Goal: Transaction & Acquisition: Purchase product/service

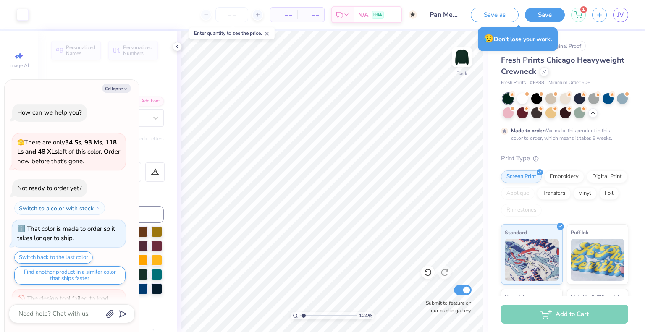
scroll to position [567, 0]
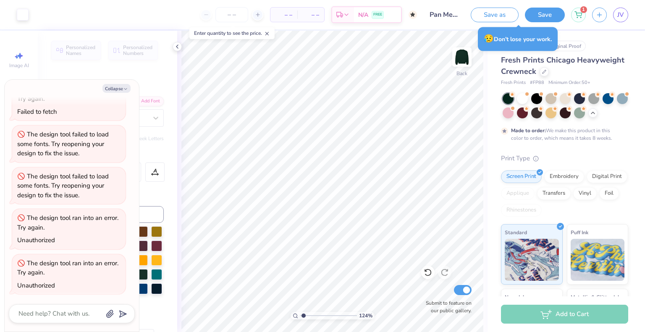
type input "1.23996556712332"
type textarea "x"
type input "1.23996556712332"
type textarea "x"
click at [560, 176] on div "Embroidery" at bounding box center [564, 175] width 40 height 13
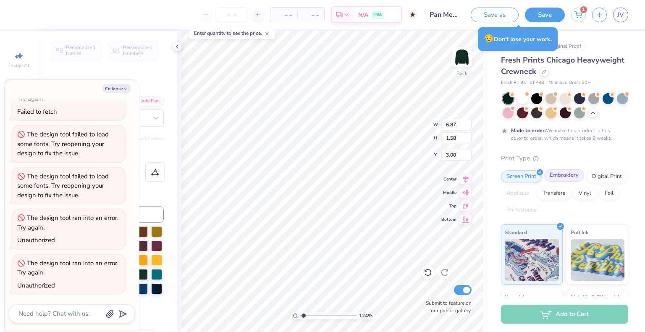
type input "1.23996556712332"
type textarea "x"
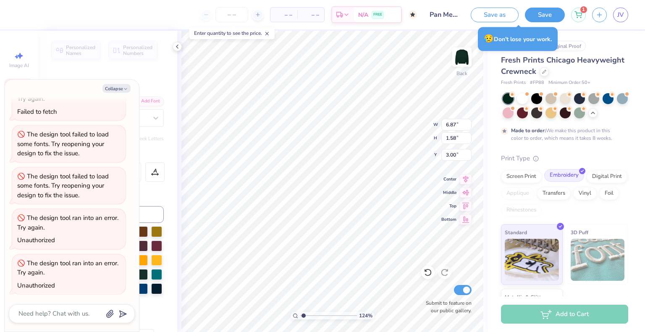
type input "1.23996556712332"
type textarea "x"
type input "1.23996556712332"
type textarea "x"
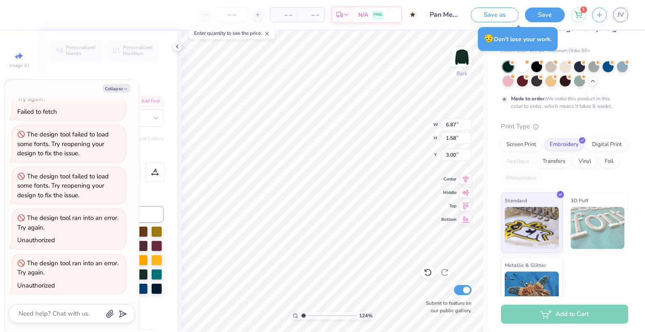
scroll to position [52, 0]
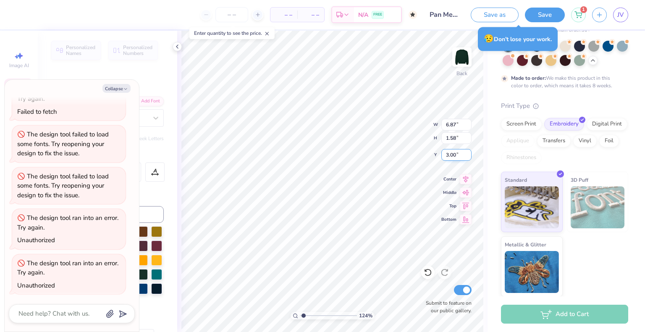
type input "1.23996556712332"
type textarea "x"
type input "7.72"
type input "1.97"
type input "4.36"
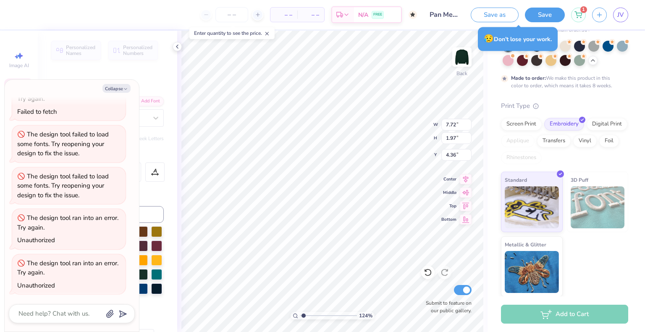
type input "1.23996556712332"
type textarea "x"
type input "1.23"
type input "1.17"
type input "3.44"
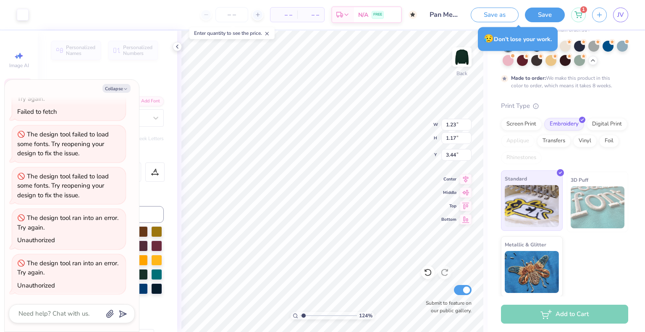
click at [542, 203] on img at bounding box center [532, 206] width 54 height 42
type input "1.23996556712332"
type textarea "x"
type input "1.23996556712332"
type textarea "x"
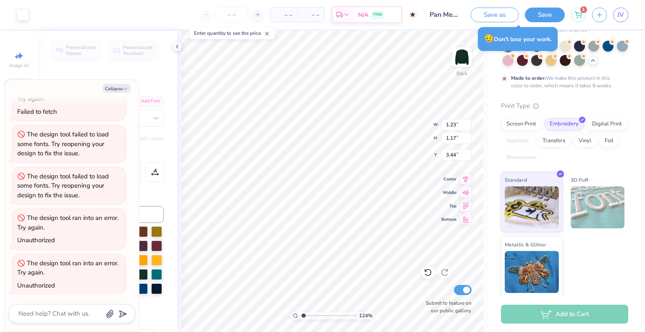
type input "7.72"
type input "1.97"
type input "4.36"
type input "1.23996556712332"
type textarea "x"
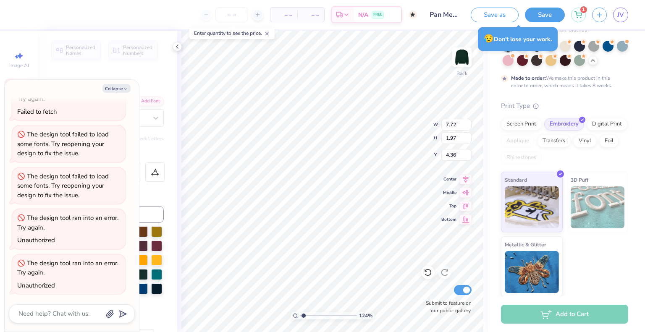
type input "1.23996556712332"
type textarea "x"
click at [534, 11] on button "Save" at bounding box center [545, 13] width 40 height 15
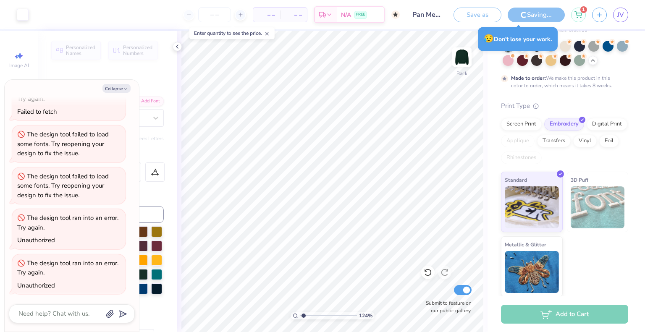
click at [266, 36] on icon at bounding box center [267, 34] width 6 height 6
click at [238, 14] on div at bounding box center [240, 14] width 11 height 11
click at [191, 17] on div "50" at bounding box center [214, 14] width 63 height 15
click at [216, 13] on input "50" at bounding box center [214, 14] width 33 height 15
drag, startPoint x: 220, startPoint y: 15, endPoint x: 195, endPoint y: 13, distance: 25.2
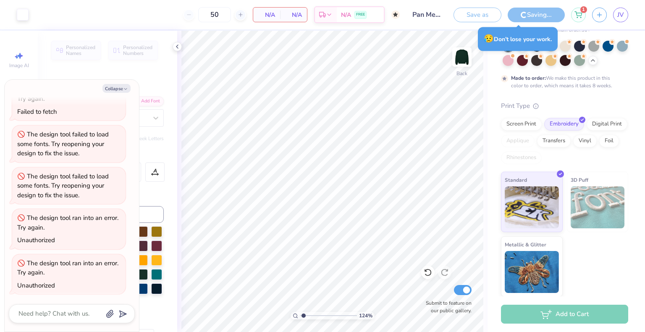
click at [195, 13] on div "50" at bounding box center [214, 14] width 63 height 15
type input "50"
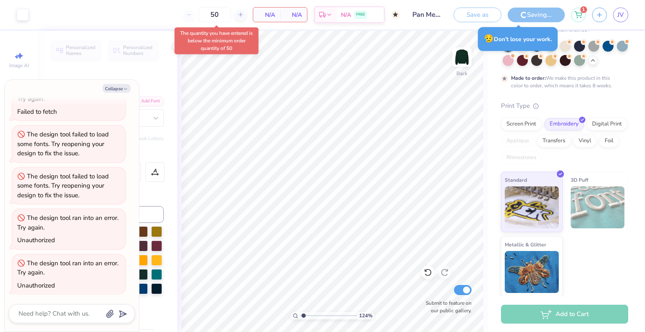
type textarea "x"
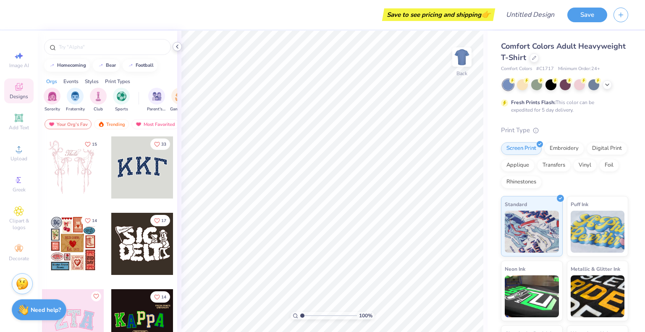
click at [175, 45] on icon at bounding box center [177, 46] width 7 height 7
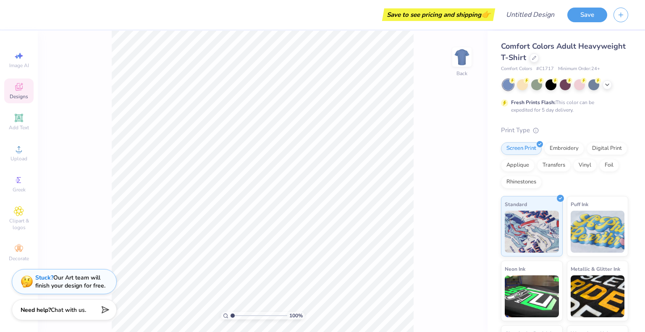
scroll to position [54, 0]
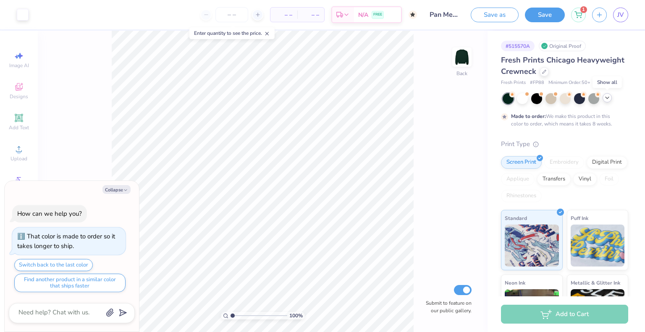
click at [608, 99] on icon at bounding box center [607, 97] width 7 height 7
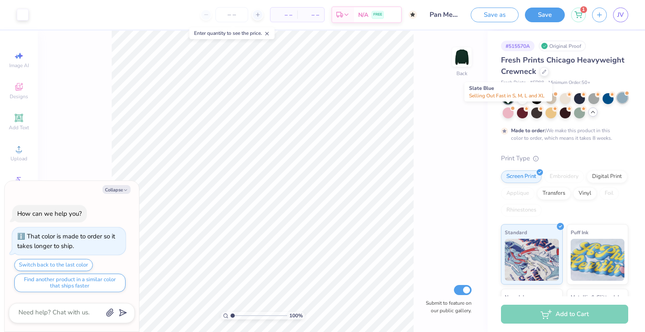
click at [617, 103] on div at bounding box center [622, 97] width 11 height 11
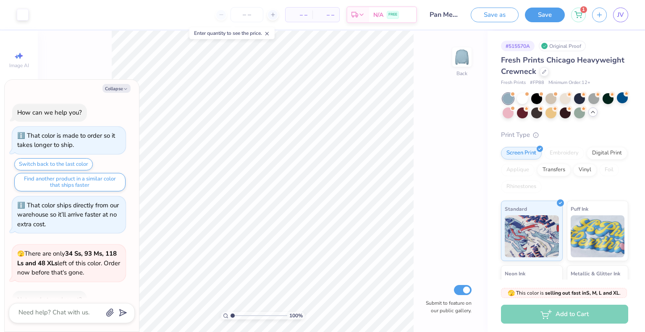
scroll to position [126, 0]
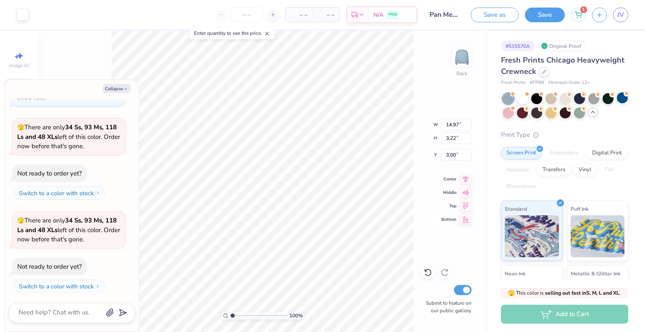
click at [434, 126] on div "100 % Back W 14.97 14.97 " H 3.22 3.22 " Y 3.00 3.00 " Center Middle Top Bottom…" at bounding box center [263, 181] width 450 height 301
click at [596, 113] on icon at bounding box center [592, 112] width 7 height 7
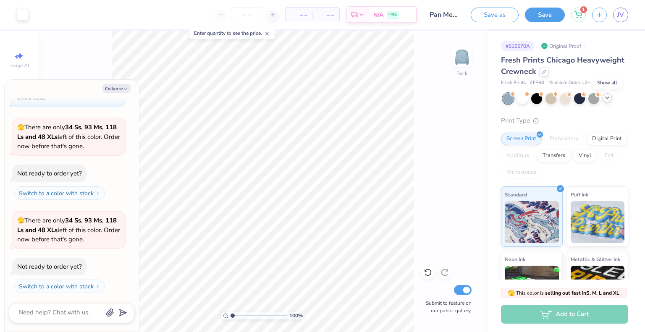
click at [608, 96] on icon at bounding box center [607, 97] width 7 height 7
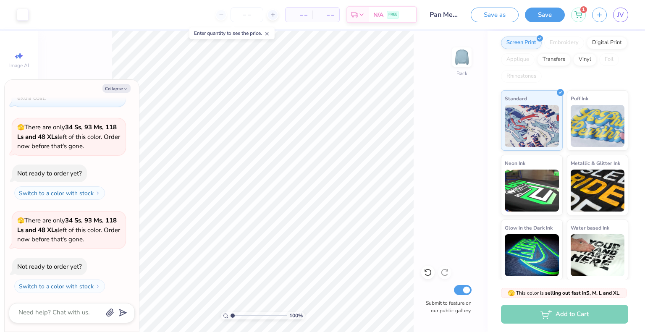
scroll to position [0, 0]
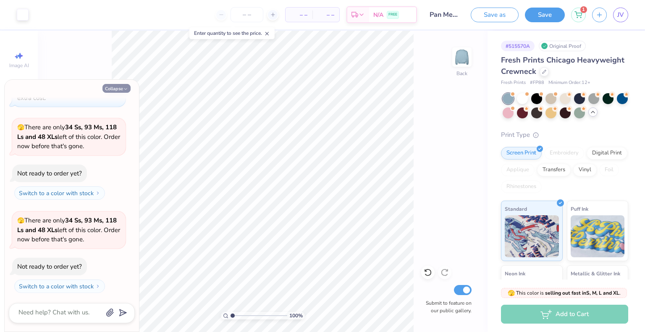
click at [118, 85] on button "Collapse" at bounding box center [116, 88] width 28 height 9
type textarea "x"
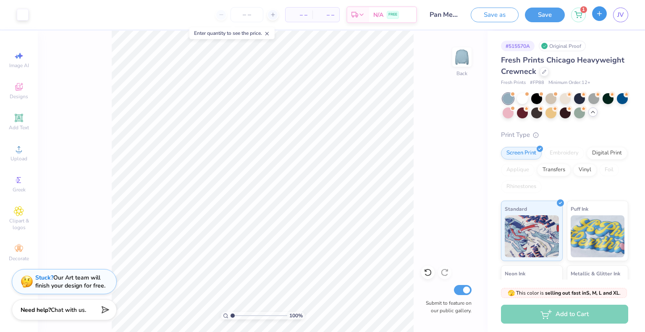
click at [604, 13] on button "button" at bounding box center [599, 13] width 15 height 15
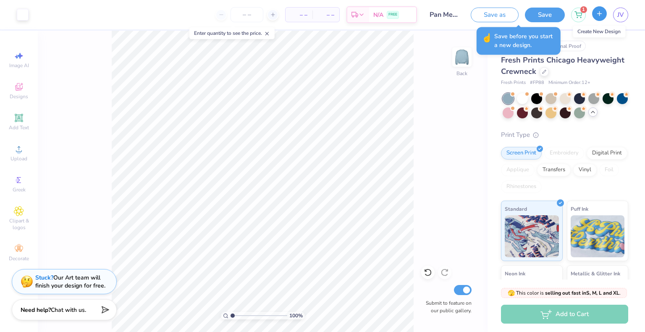
click at [594, 13] on button "button" at bounding box center [599, 13] width 15 height 15
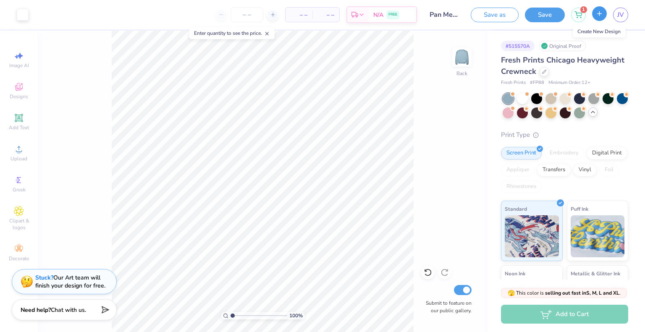
click at [594, 13] on button "button" at bounding box center [599, 13] width 15 height 15
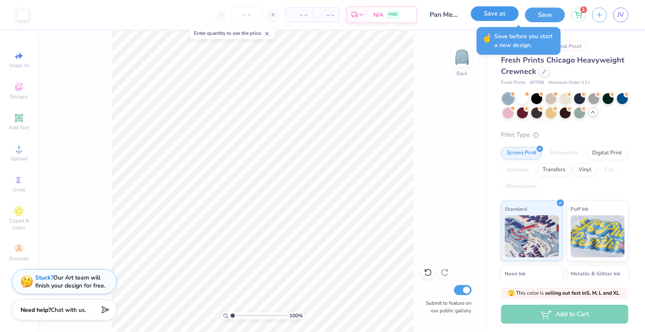
click at [504, 16] on button "Save as" at bounding box center [495, 13] width 48 height 15
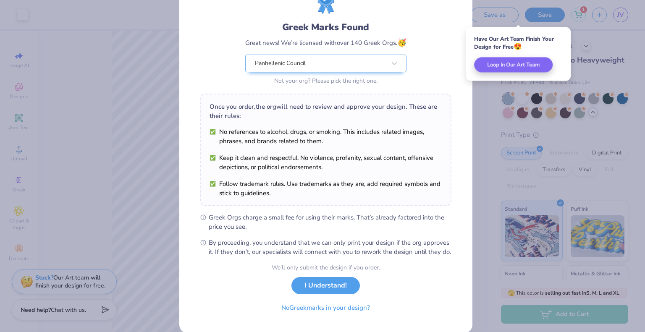
scroll to position [49, 0]
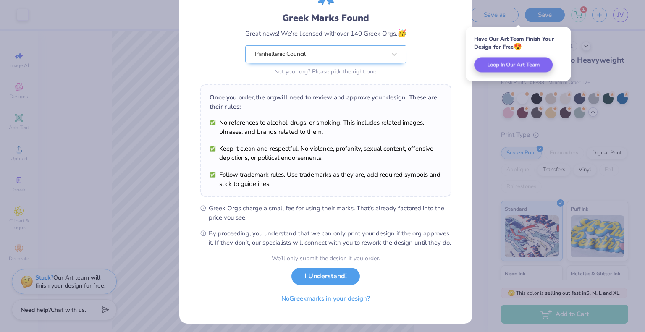
click at [306, 275] on div "We’ll only submit the design if you order. I Understand! No Greek marks in your…" at bounding box center [326, 280] width 108 height 53
click at [312, 283] on button "I Understand!" at bounding box center [325, 274] width 68 height 17
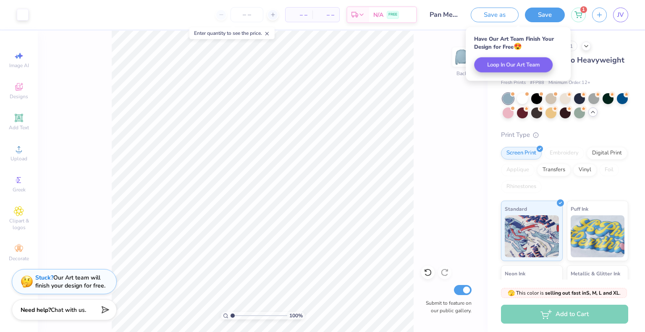
scroll to position [0, 0]
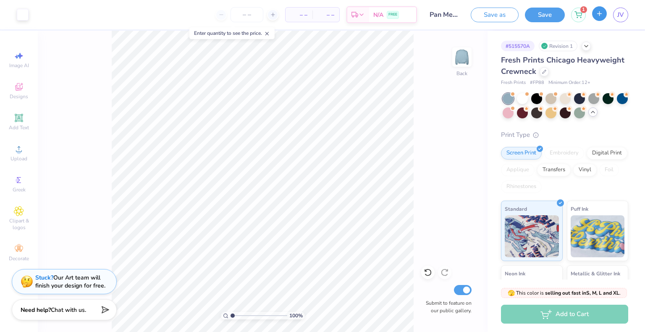
click at [601, 11] on icon "button" at bounding box center [599, 13] width 7 height 7
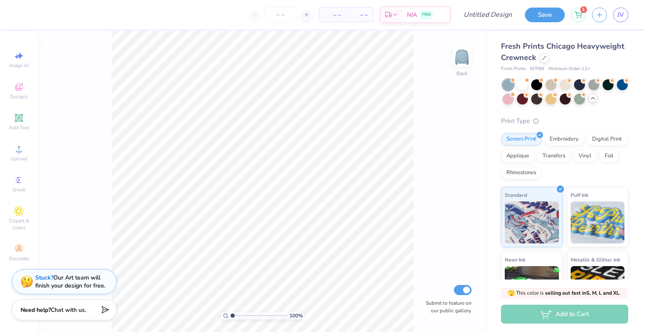
click at [546, 61] on span "Fresh Prints Chicago Heavyweight Crewneck" at bounding box center [562, 51] width 123 height 21
click at [549, 55] on div at bounding box center [543, 56] width 9 height 9
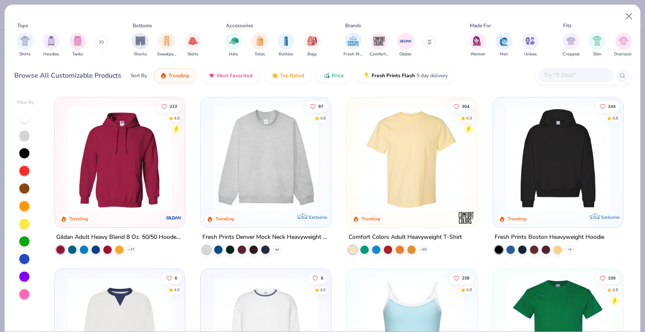
click at [274, 250] on icon at bounding box center [277, 249] width 7 height 7
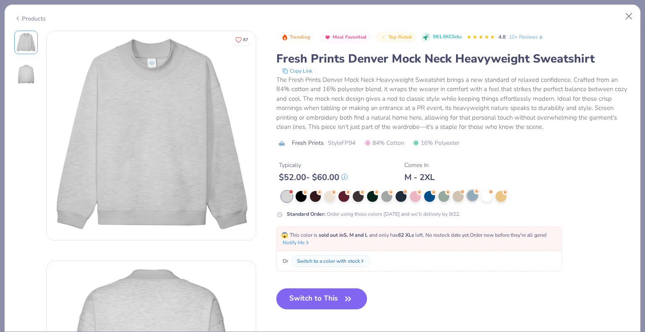
click at [470, 195] on div at bounding box center [472, 195] width 11 height 11
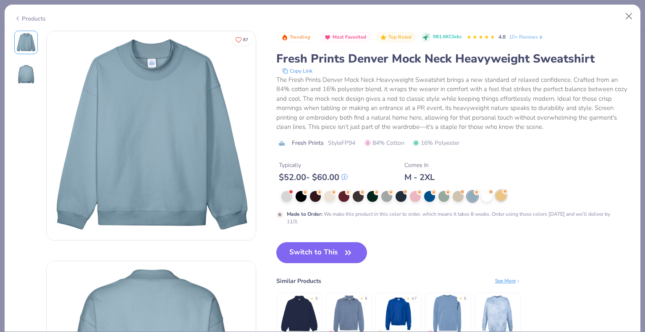
click at [497, 198] on div at bounding box center [500, 195] width 11 height 11
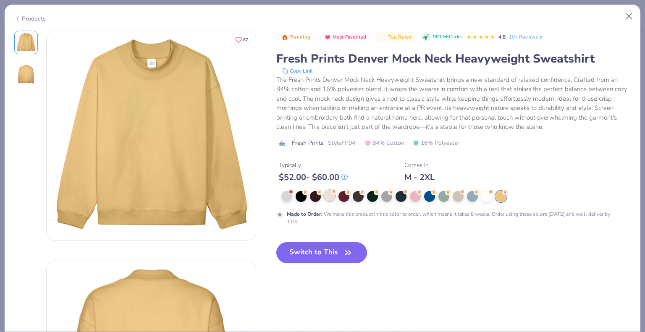
click at [324, 195] on div at bounding box center [329, 195] width 11 height 11
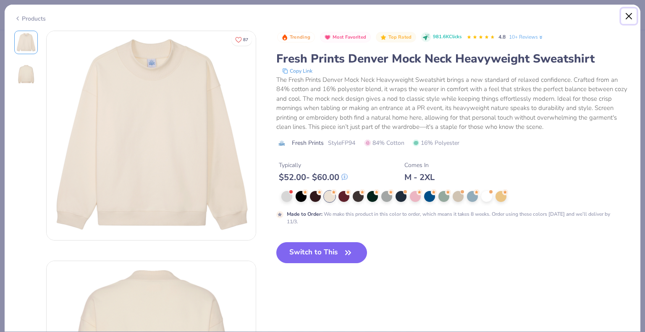
click at [626, 17] on button "Close" at bounding box center [629, 16] width 16 height 16
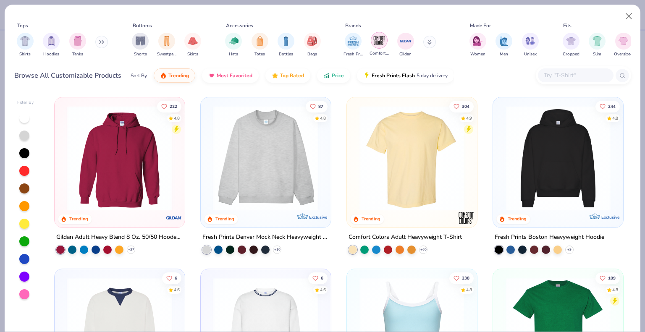
click at [372, 44] on div "filter for Comfort Colors" at bounding box center [379, 40] width 17 height 17
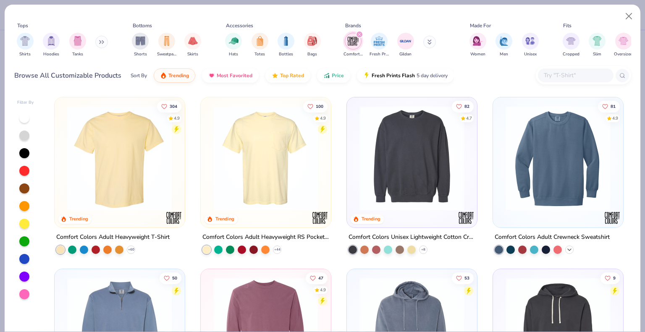
click at [566, 247] on icon at bounding box center [569, 249] width 7 height 7
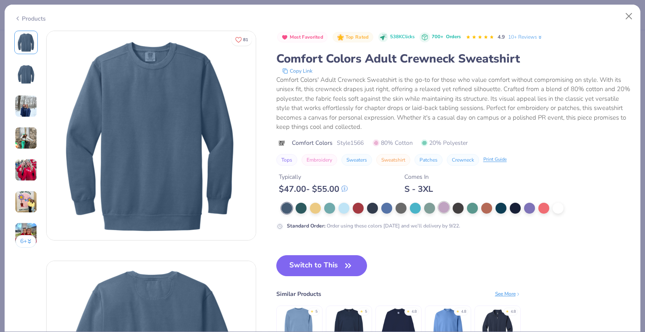
click at [441, 209] on div at bounding box center [443, 207] width 11 height 11
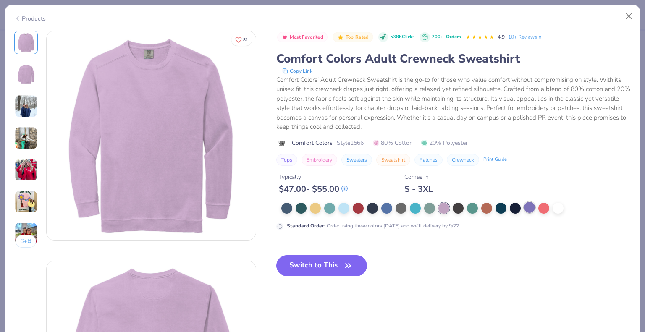
click at [528, 207] on div at bounding box center [529, 207] width 11 height 11
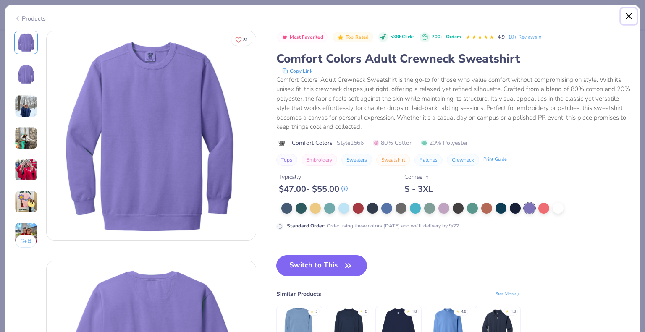
click at [630, 13] on button "Close" at bounding box center [629, 16] width 16 height 16
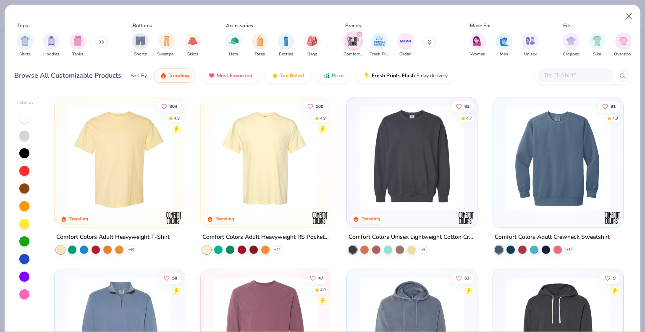
drag, startPoint x: 641, startPoint y: 101, endPoint x: 644, endPoint y: 133, distance: 32.5
click at [644, 133] on div "Tops Shirts Hoodies Tanks Bottoms Shorts Sweatpants Skirts Accessories Hats Tot…" at bounding box center [322, 166] width 645 height 332
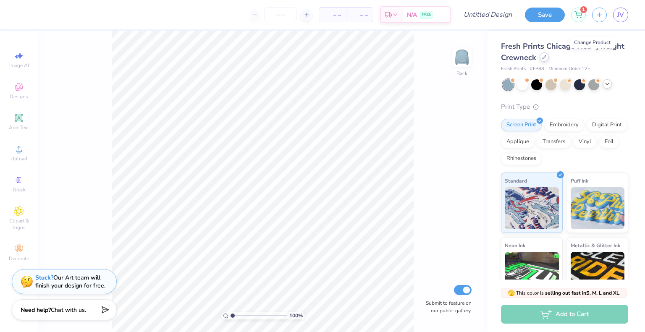
click at [546, 57] on icon at bounding box center [544, 57] width 4 height 4
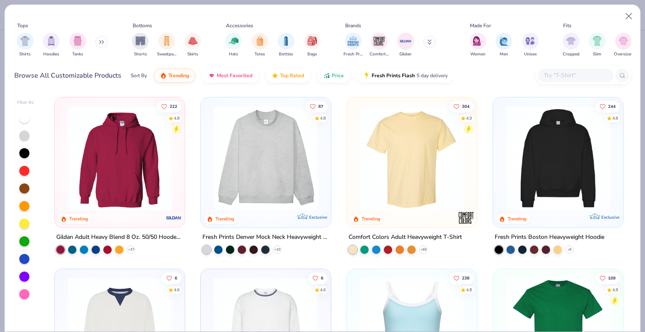
click at [552, 71] on input "text" at bounding box center [575, 76] width 65 height 10
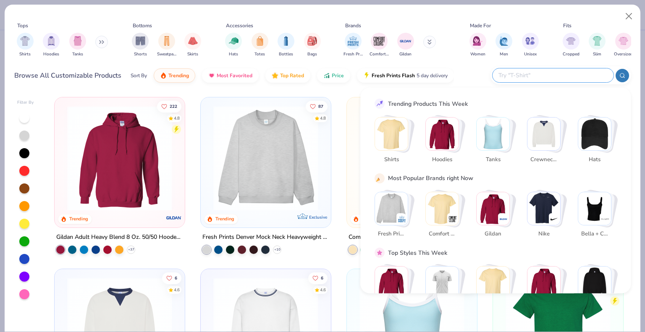
click at [546, 131] on img "Stack Card Button Crewnecks" at bounding box center [543, 134] width 33 height 33
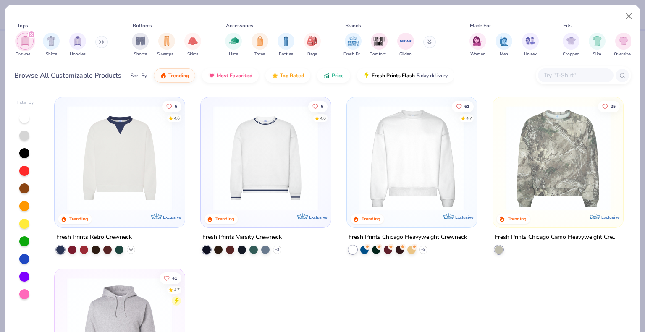
click at [128, 249] on icon at bounding box center [131, 249] width 7 height 7
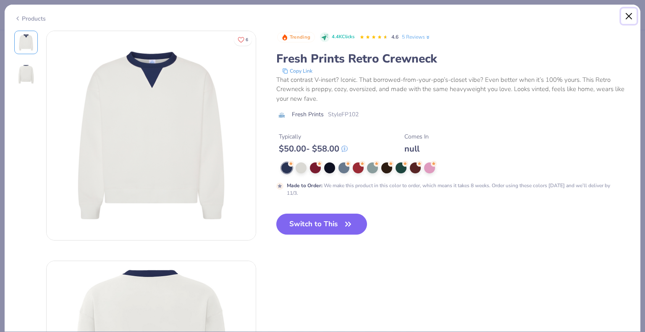
click at [623, 16] on button "Close" at bounding box center [629, 16] width 16 height 16
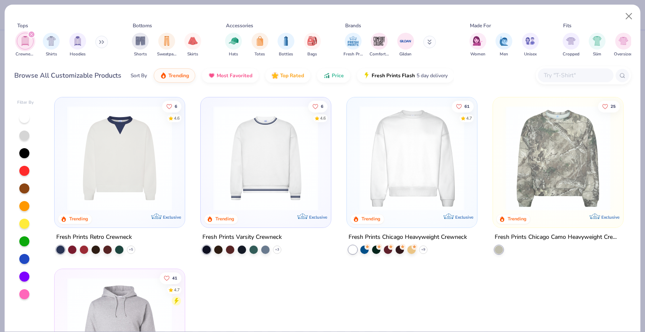
click at [34, 35] on div "filter for Crewnecks" at bounding box center [32, 35] width 8 height 8
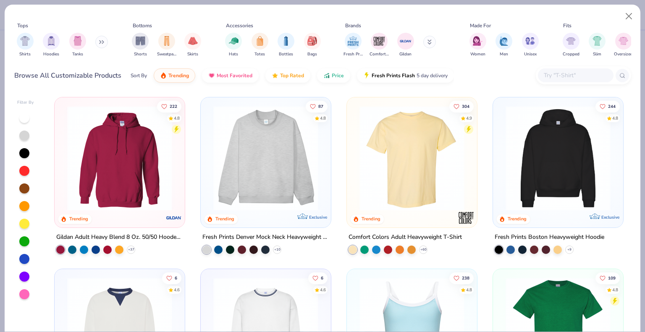
click at [22, 275] on div at bounding box center [24, 277] width 10 height 10
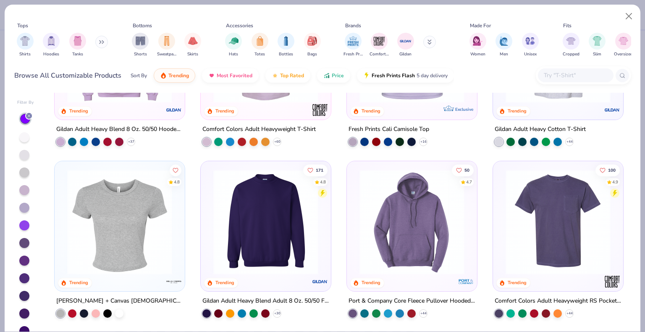
scroll to position [113, 0]
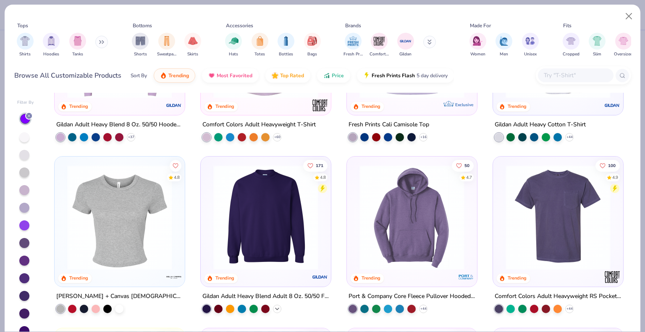
click at [274, 307] on icon at bounding box center [277, 308] width 7 height 7
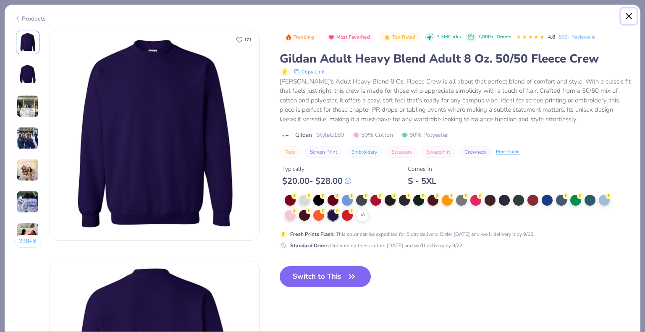
click at [631, 13] on button "Close" at bounding box center [629, 16] width 16 height 16
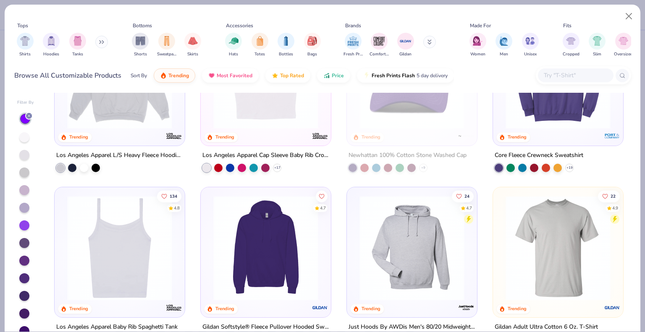
scroll to position [526, 0]
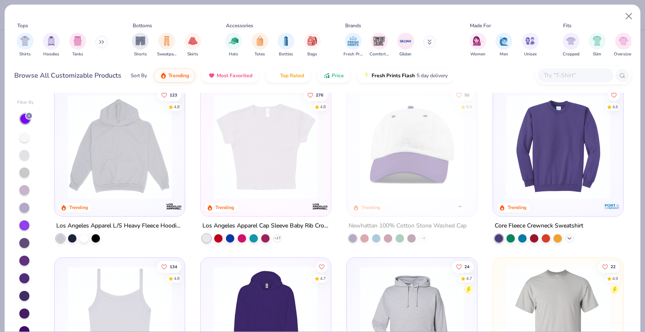
click at [568, 238] on polyline at bounding box center [569, 239] width 3 height 2
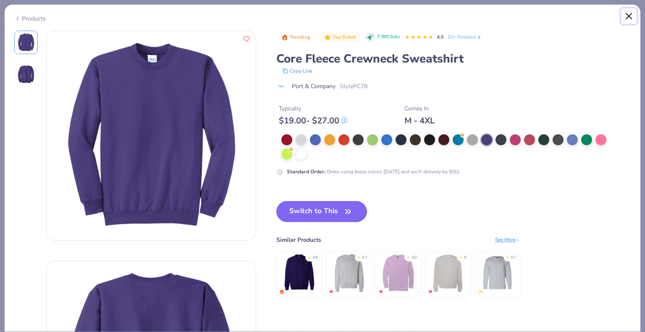
click at [626, 17] on button "Close" at bounding box center [629, 16] width 16 height 16
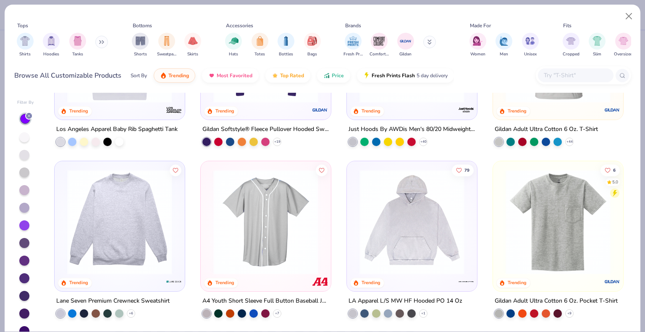
scroll to position [811, 0]
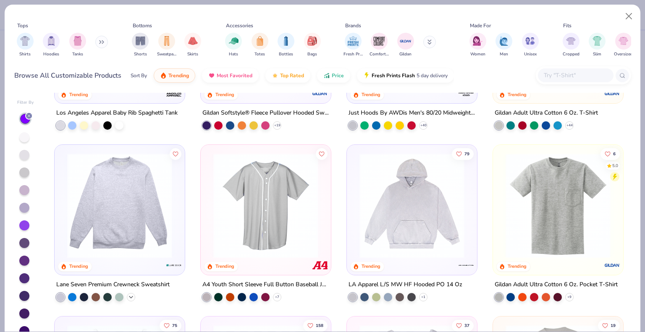
click at [129, 294] on icon at bounding box center [131, 296] width 7 height 7
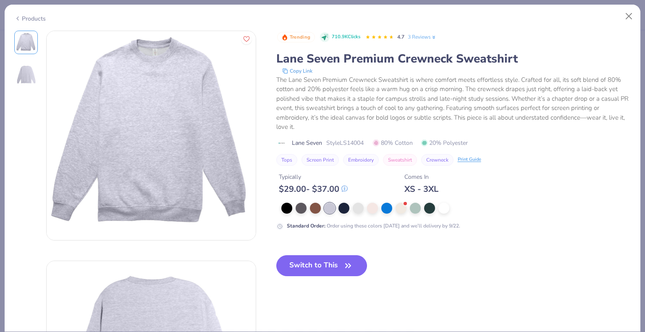
click at [636, 10] on div "Products" at bounding box center [323, 16] width 636 height 22
click at [630, 18] on button "Close" at bounding box center [629, 16] width 16 height 16
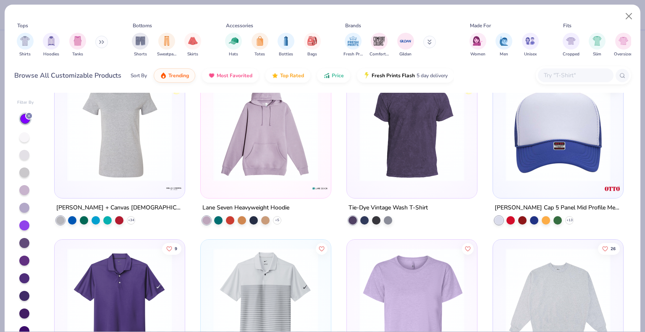
scroll to position [3347, 0]
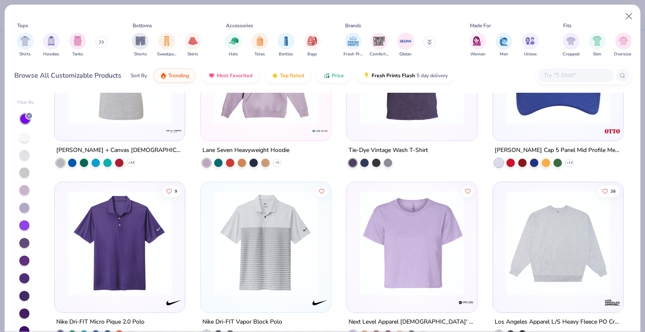
click at [311, 131] on img at bounding box center [319, 131] width 17 height 17
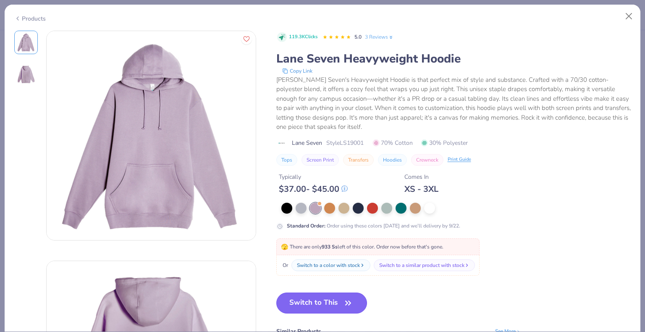
click at [306, 300] on button "Switch to This" at bounding box center [321, 303] width 91 height 21
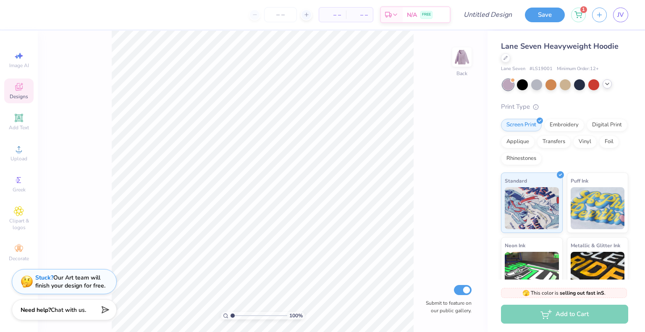
click at [21, 87] on icon at bounding box center [19, 87] width 10 height 10
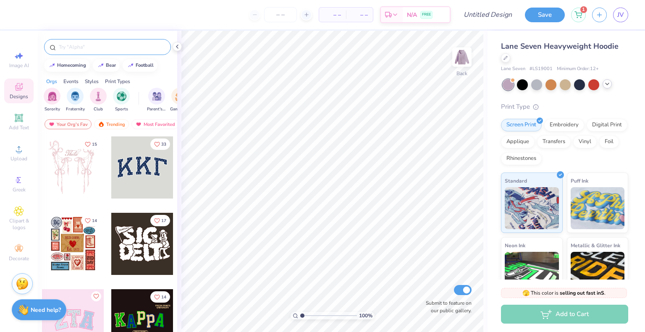
click at [92, 46] on input "text" at bounding box center [111, 47] width 107 height 8
type input "kappa sigma love"
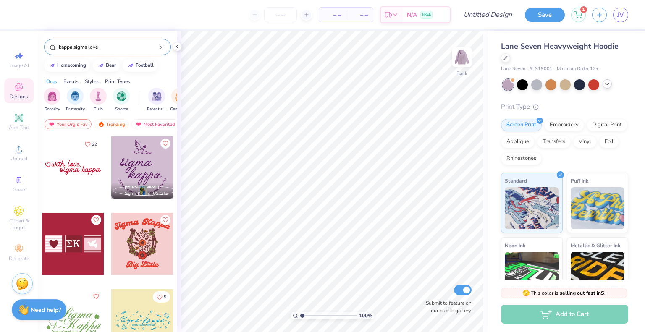
click at [65, 173] on div at bounding box center [73, 167] width 62 height 62
click at [25, 16] on div at bounding box center [23, 14] width 12 height 12
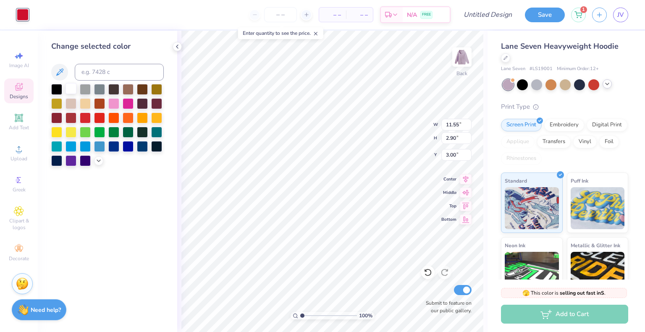
click at [72, 92] on div at bounding box center [70, 88] width 11 height 11
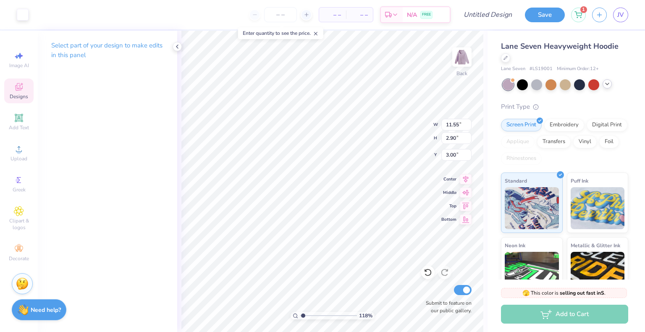
type input "1.17876556341907"
type input "2.60"
type input "1.17876556341907"
type input "12.29"
type input "3.09"
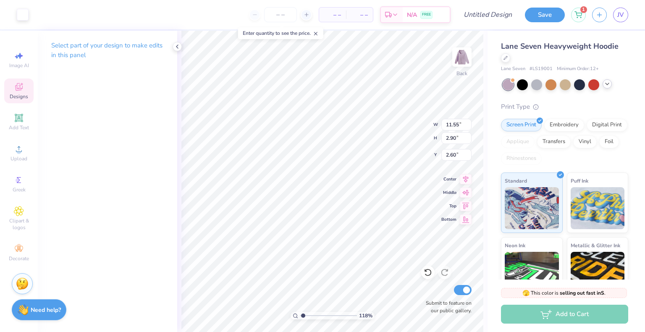
type input "2.62"
type input "1"
click at [175, 47] on icon at bounding box center [177, 46] width 7 height 7
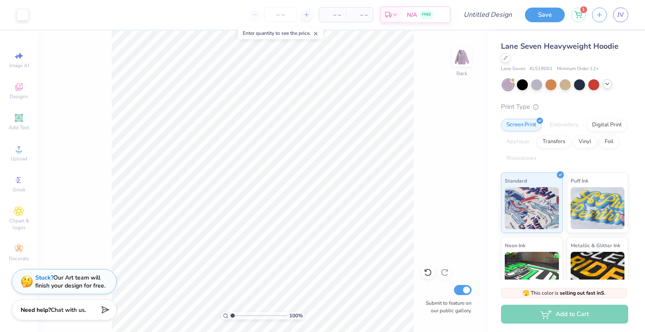
click at [314, 35] on div "Enter quantity to see the price." at bounding box center [280, 33] width 85 height 12
click at [302, 17] on div at bounding box center [306, 14] width 11 height 11
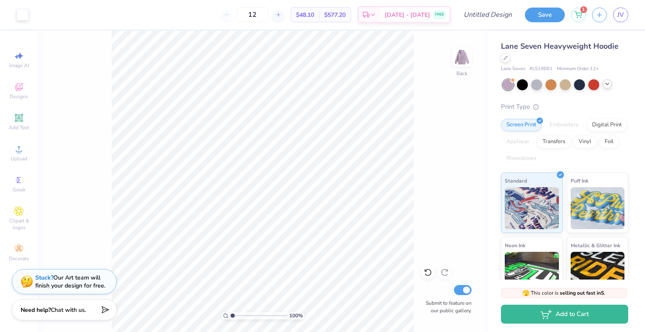
click at [242, 13] on div "12" at bounding box center [252, 14] width 63 height 15
click at [240, 14] on div "12" at bounding box center [252, 14] width 63 height 15
click at [269, 14] on input "12" at bounding box center [252, 14] width 33 height 15
click at [268, 15] on input "12" at bounding box center [252, 14] width 33 height 15
type input "1"
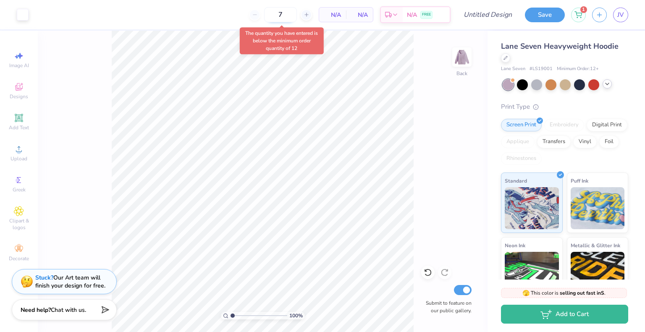
type input "12"
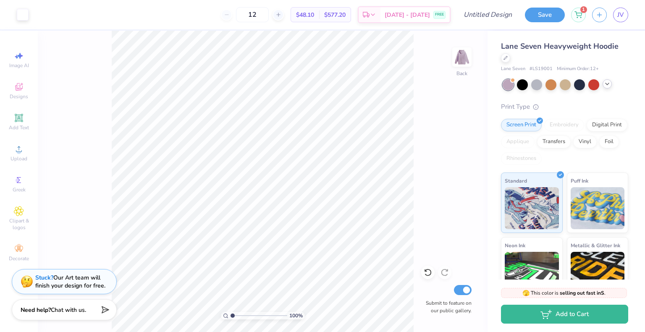
click at [314, 16] on span "$48.10" at bounding box center [305, 14] width 18 height 9
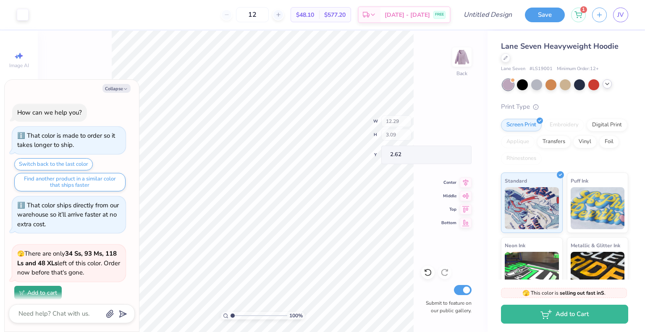
type textarea "x"
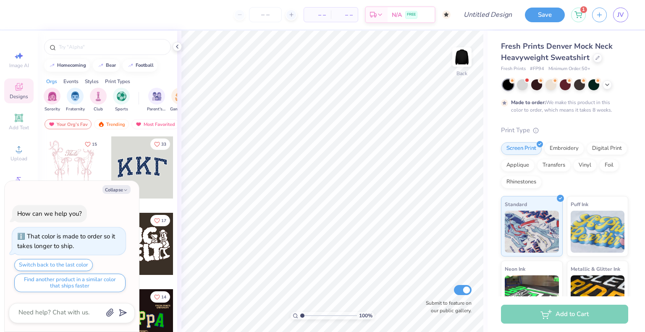
type textarea "x"
click at [257, 15] on input "number" at bounding box center [265, 14] width 33 height 15
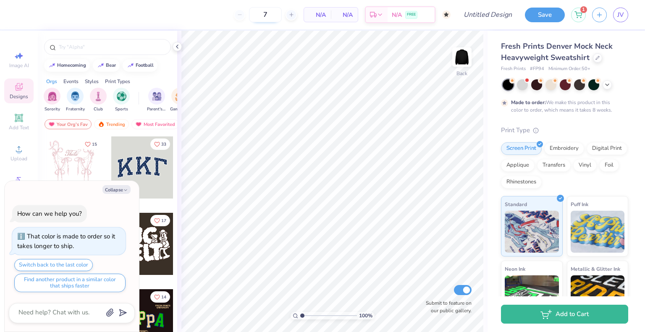
type input "50"
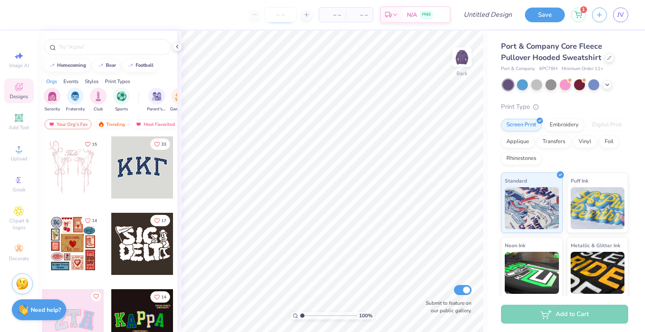
click at [280, 11] on input "number" at bounding box center [280, 14] width 33 height 15
type input "12"
